Goal: Information Seeking & Learning: Learn about a topic

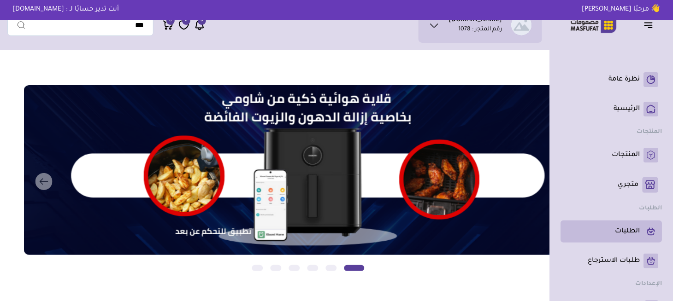
click at [624, 231] on p "الطلبات" at bounding box center [627, 231] width 25 height 9
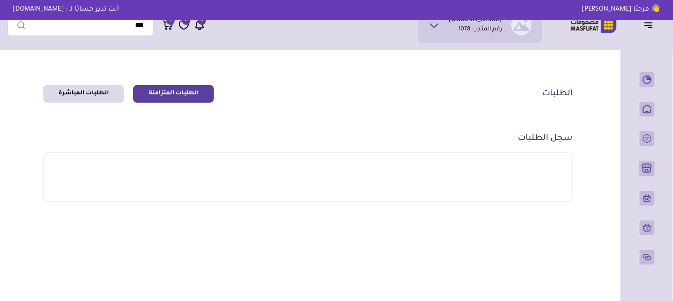
click at [186, 94] on link "الطلبات المتزامنة" at bounding box center [173, 94] width 81 height 18
click at [193, 94] on link "الطلبات المتزامنة" at bounding box center [173, 94] width 81 height 18
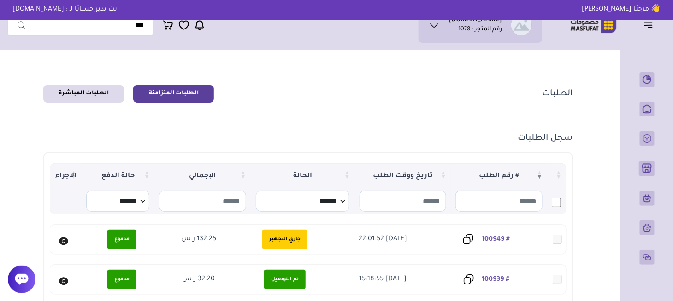
click at [504, 239] on link "# 100949" at bounding box center [496, 239] width 28 height 7
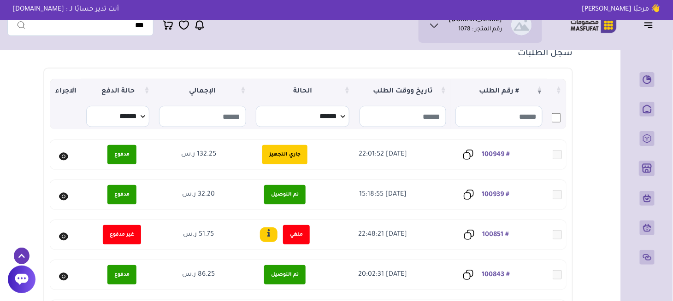
scroll to position [138, 0]
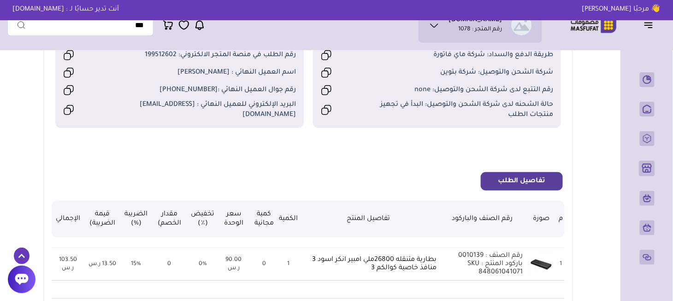
scroll to position [184, 0]
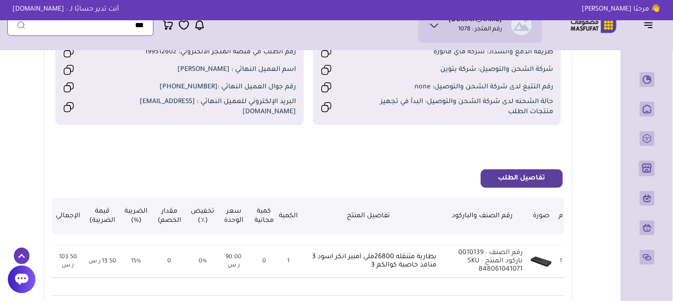
click at [132, 32] on input "text" at bounding box center [80, 25] width 146 height 21
type input "*"
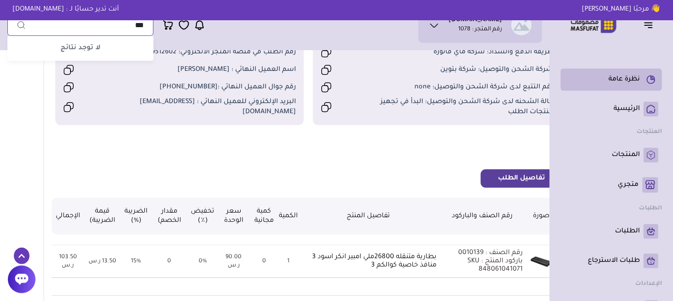
type input "***"
click at [640, 83] on link "نظرة عامة" at bounding box center [611, 79] width 94 height 15
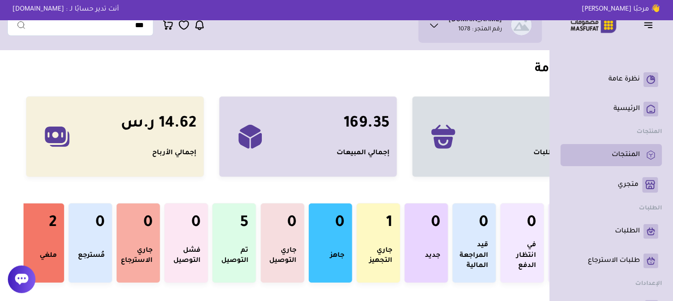
click at [622, 160] on p "المنتجات" at bounding box center [625, 155] width 28 height 9
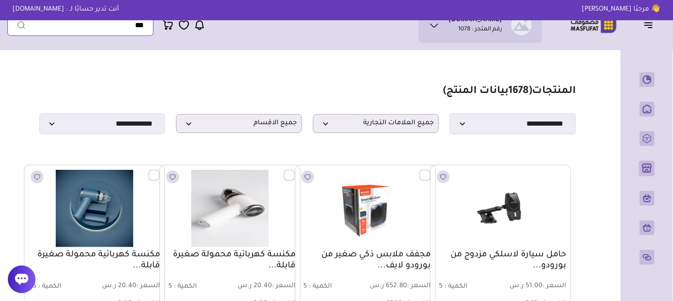
click at [99, 25] on input "text" at bounding box center [80, 25] width 146 height 21
type input "***"
click at [105, 135] on select "**********" at bounding box center [102, 123] width 126 height 21
click at [138, 96] on section "**********" at bounding box center [307, 109] width 536 height 49
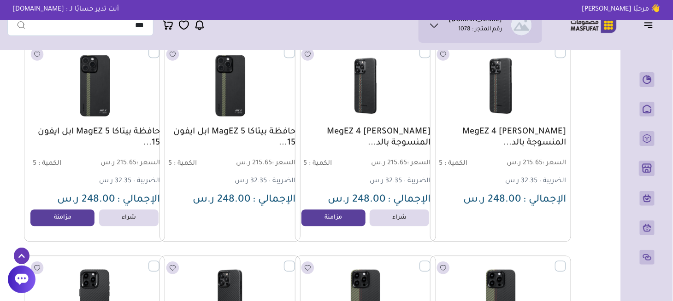
scroll to position [11243, 0]
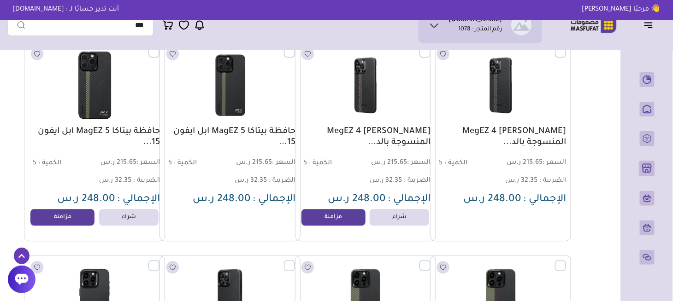
click at [83, 101] on img at bounding box center [94, 84] width 143 height 85
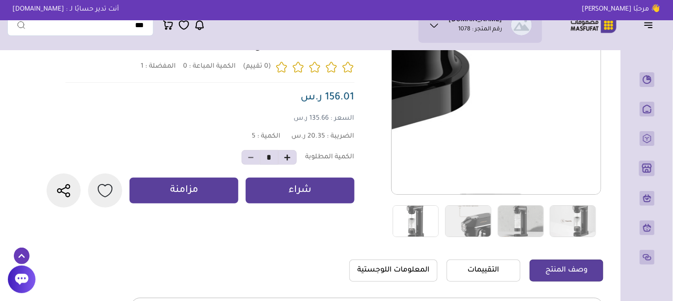
scroll to position [92, 0]
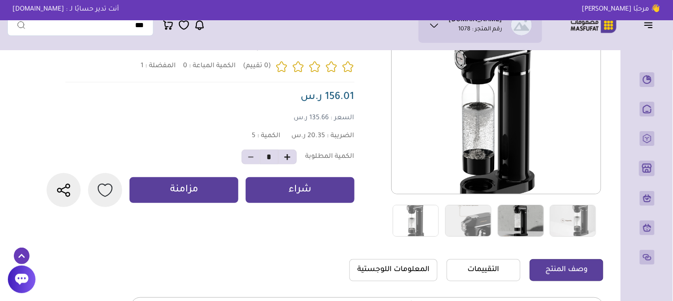
click at [523, 221] on img at bounding box center [521, 221] width 46 height 32
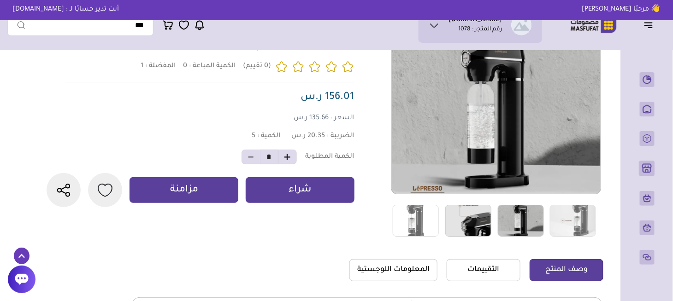
click at [480, 223] on img at bounding box center [468, 221] width 46 height 32
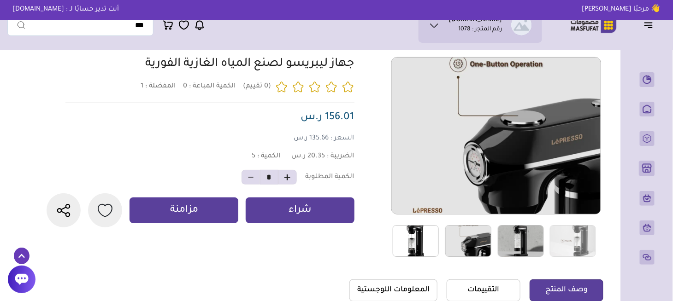
scroll to position [46, 0]
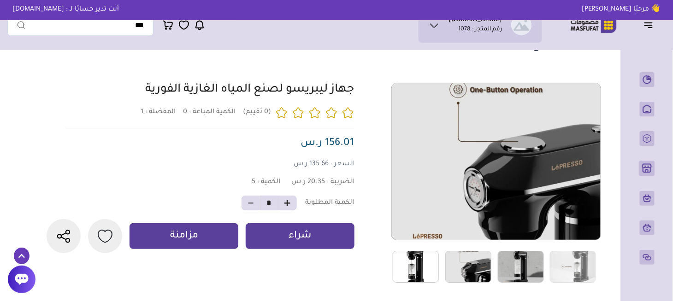
click at [407, 262] on img at bounding box center [416, 267] width 46 height 32
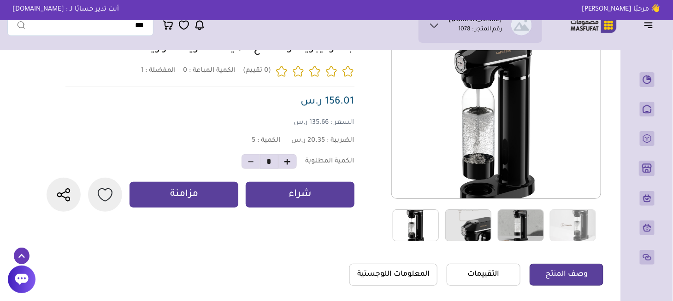
scroll to position [92, 0]
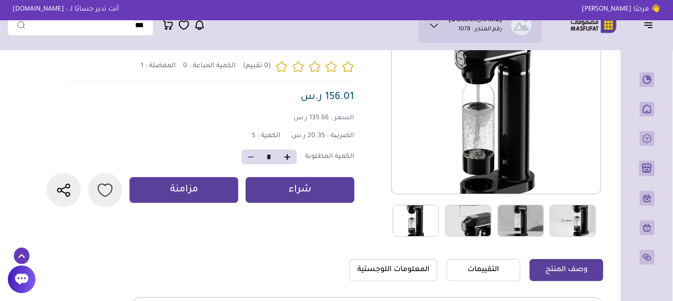
click at [575, 225] on img at bounding box center [573, 221] width 46 height 32
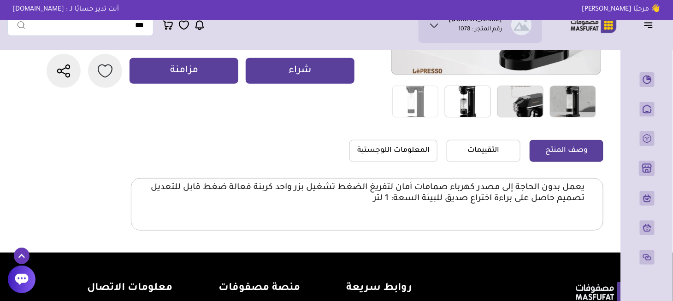
scroll to position [230, 0]
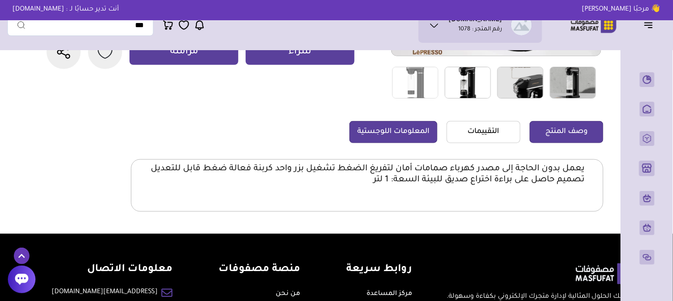
click at [375, 129] on link "المعلومات اللوجستية" at bounding box center [393, 132] width 88 height 22
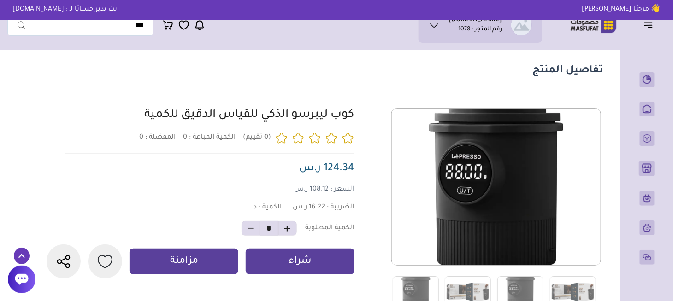
scroll to position [92, 0]
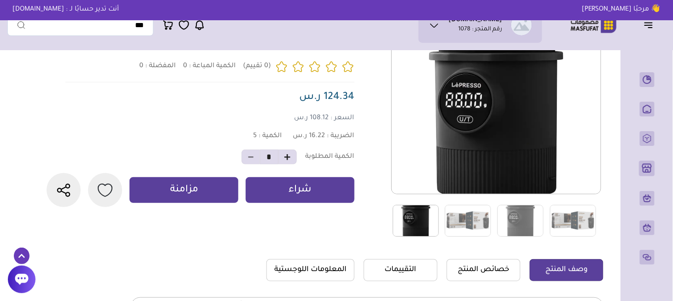
click at [423, 230] on img at bounding box center [416, 221] width 46 height 32
click at [465, 223] on img at bounding box center [468, 221] width 46 height 32
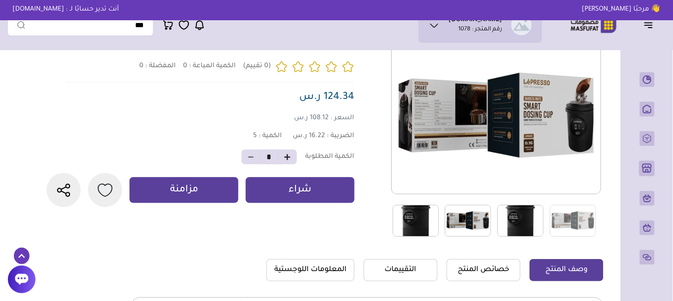
click at [522, 221] on img at bounding box center [520, 221] width 46 height 32
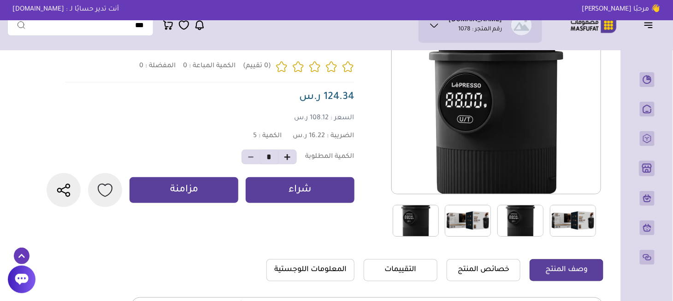
click at [561, 222] on img at bounding box center [573, 221] width 46 height 32
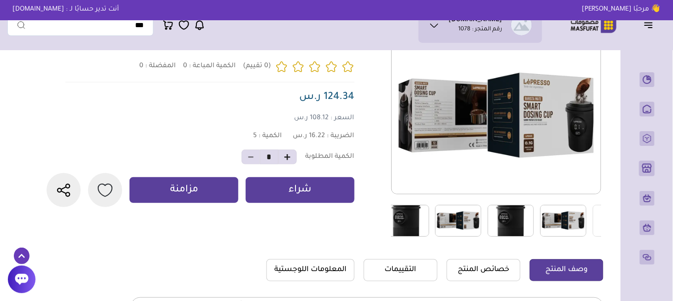
drag, startPoint x: 561, startPoint y: 222, endPoint x: 446, endPoint y: 233, distance: 115.7
click at [446, 233] on div at bounding box center [591, 221] width 524 height 33
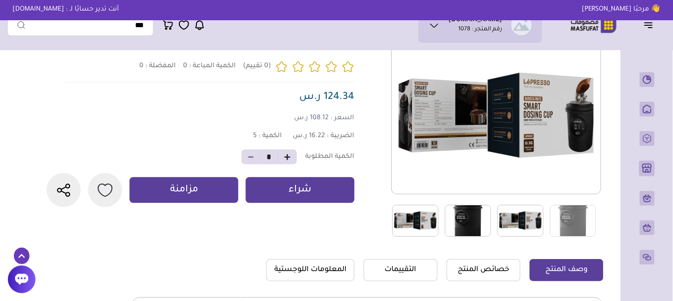
click at [482, 229] on img at bounding box center [468, 221] width 46 height 32
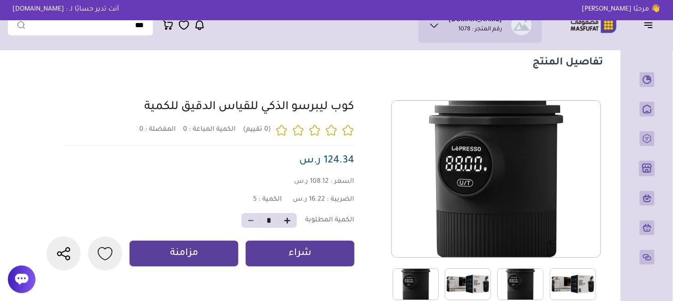
scroll to position [0, 0]
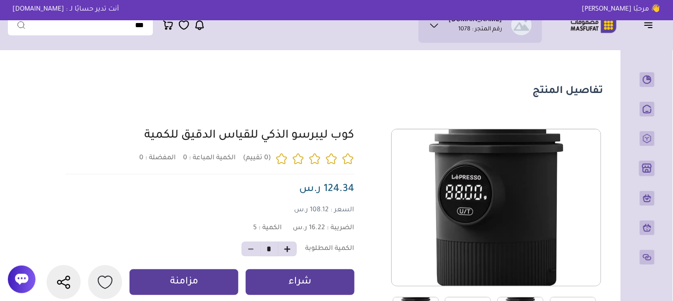
drag, startPoint x: 356, startPoint y: 136, endPoint x: 145, endPoint y: 136, distance: 211.0
click at [145, 136] on div "0 0 5 *" at bounding box center [323, 229] width 559 height 200
copy link "كوب ليبرسو الذكي للقياس الدقيق للكمية"
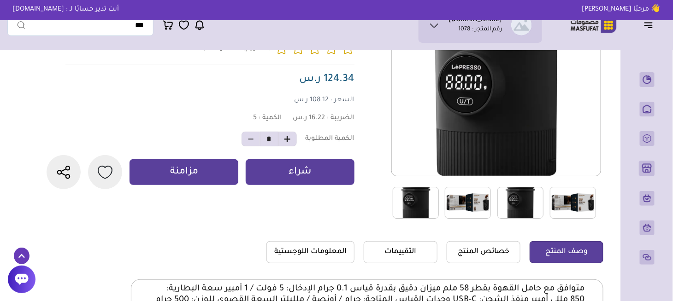
scroll to position [92, 0]
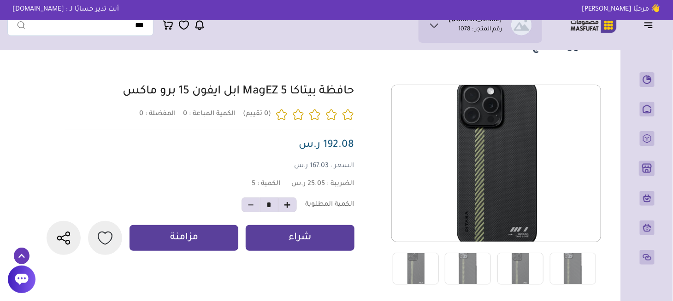
scroll to position [46, 0]
